Goal: Check status: Check status

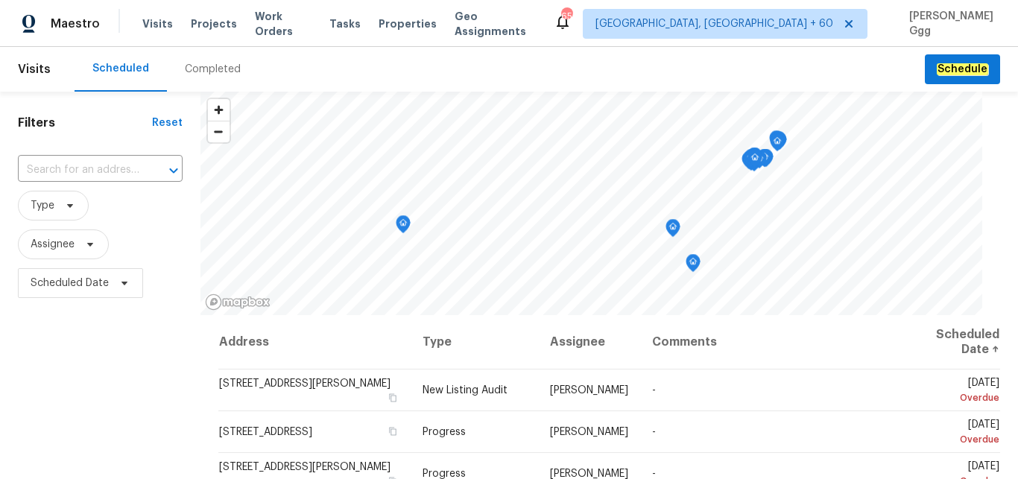
click at [199, 67] on div "Completed" at bounding box center [213, 69] width 56 height 15
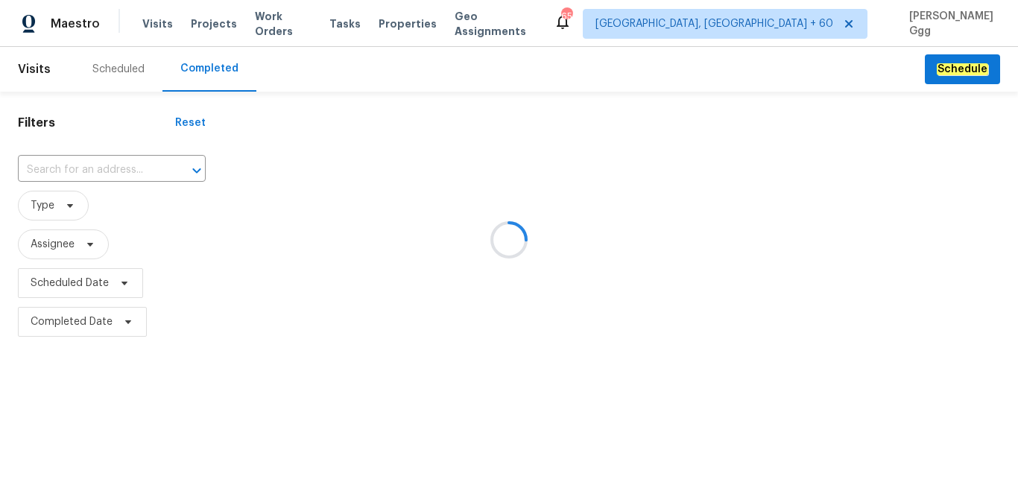
click at [65, 165] on div at bounding box center [509, 239] width 1018 height 479
click at [57, 166] on div at bounding box center [509, 239] width 1018 height 479
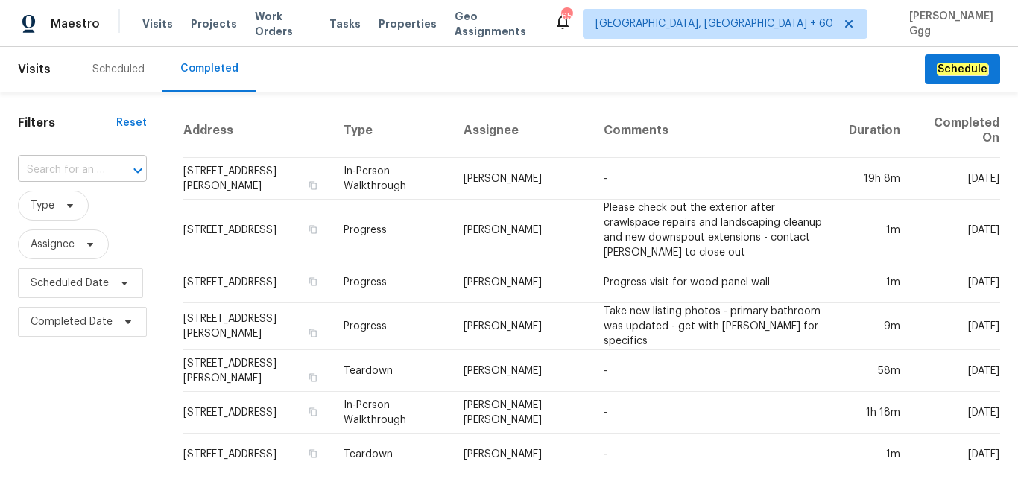
click at [56, 166] on input "text" at bounding box center [61, 170] width 87 height 23
paste input "[STREET_ADDRESS][PERSON_NAME]"
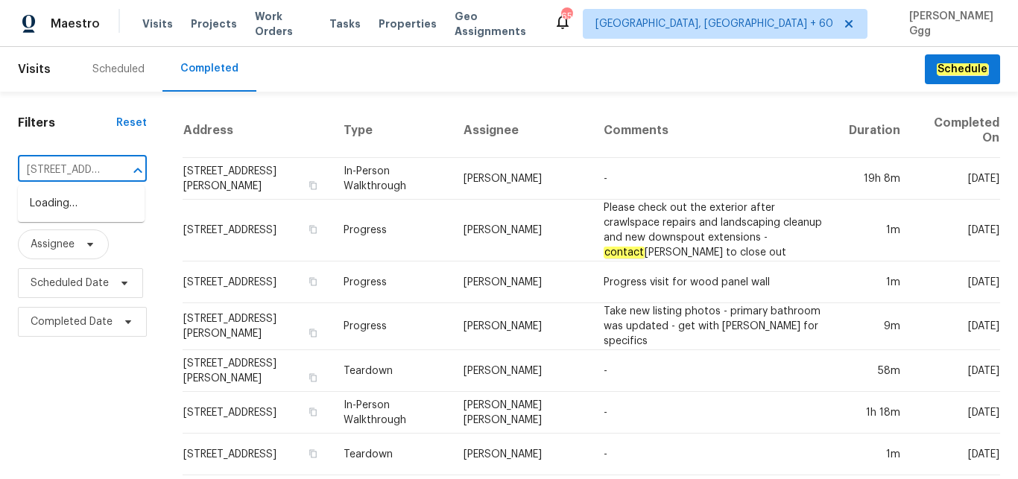
type input "[STREET_ADDRESS][PERSON_NAME]"
click at [64, 198] on li "[STREET_ADDRESS][PERSON_NAME]" at bounding box center [81, 211] width 127 height 40
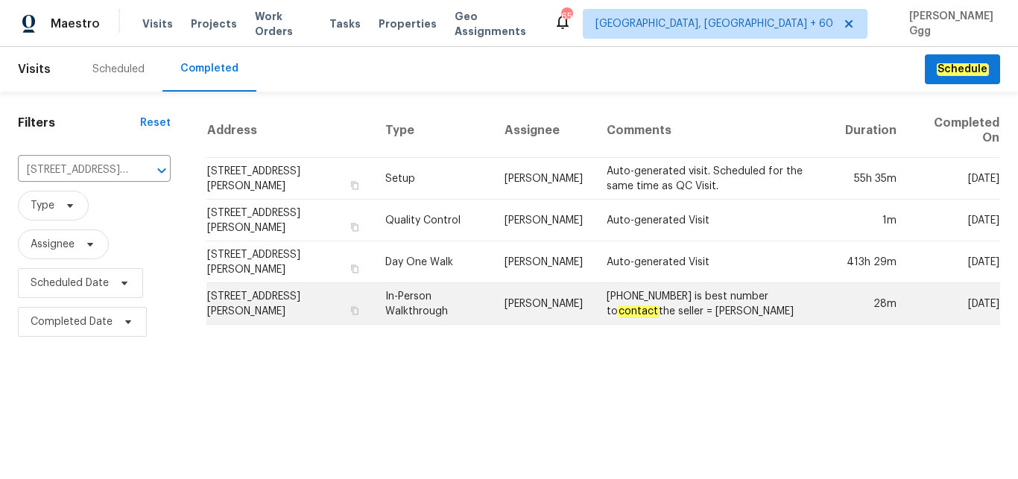
click at [424, 299] on td "In-Person Walkthrough" at bounding box center [432, 304] width 119 height 42
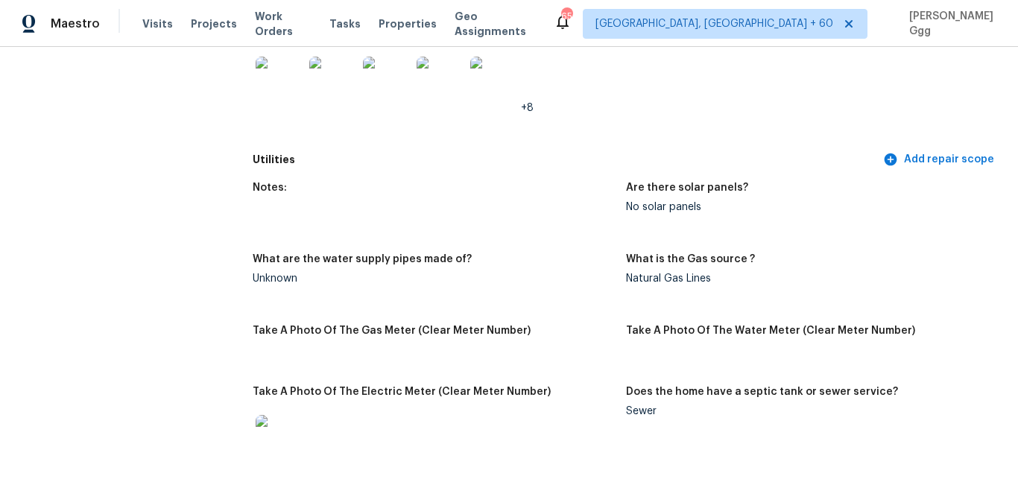
scroll to position [688, 0]
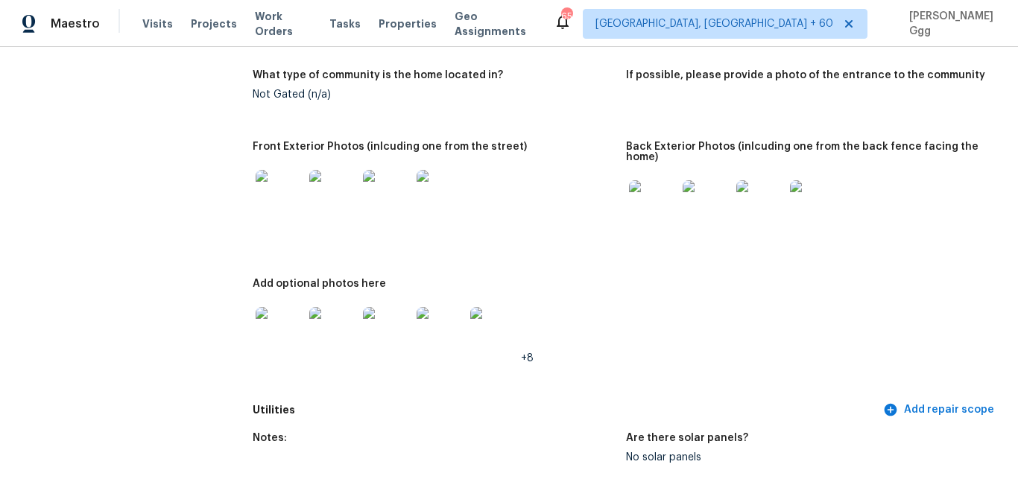
click at [647, 212] on img at bounding box center [653, 204] width 48 height 48
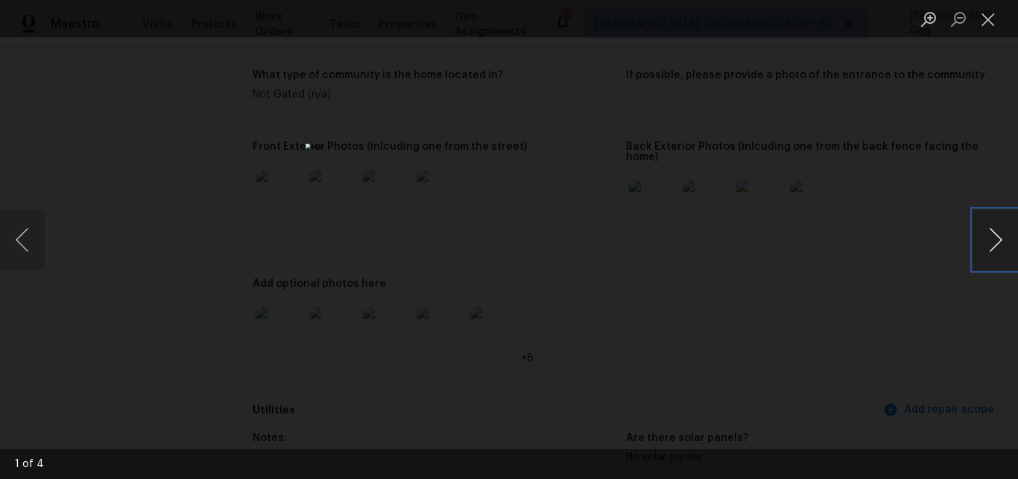
click at [1002, 241] on button "Next image" at bounding box center [995, 240] width 45 height 60
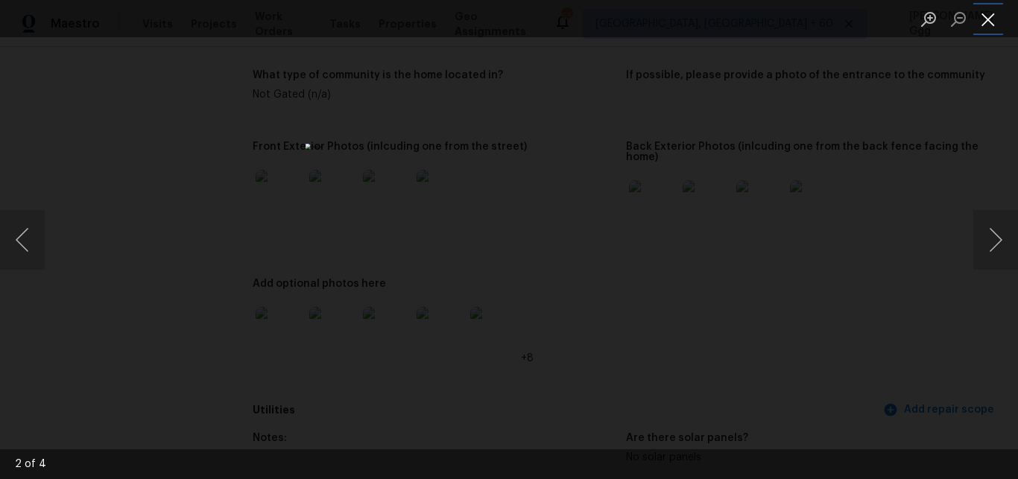
click at [992, 24] on button "Close lightbox" at bounding box center [988, 19] width 30 height 26
